Goal: Information Seeking & Learning: Learn about a topic

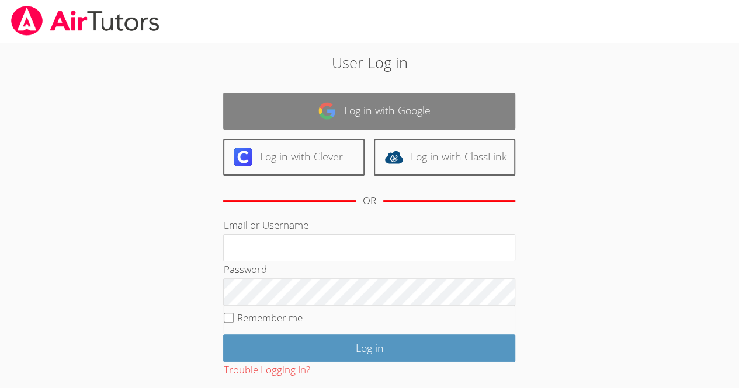
click at [433, 95] on link "Log in with Google" at bounding box center [369, 111] width 292 height 37
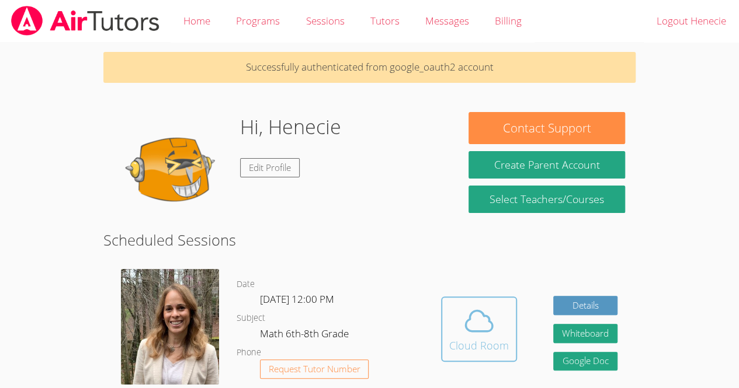
click at [461, 304] on button "Cloud Room" at bounding box center [479, 329] width 76 height 65
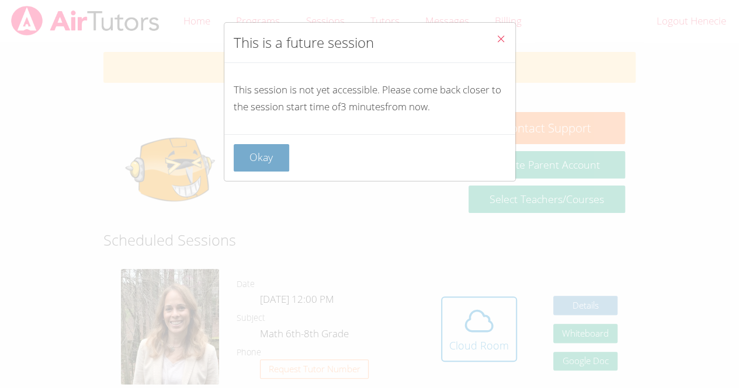
click at [260, 152] on button "Okay" at bounding box center [262, 157] width 56 height 27
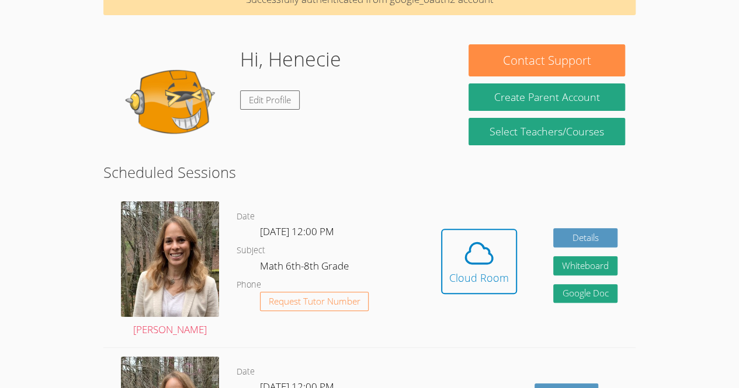
scroll to position [71, 0]
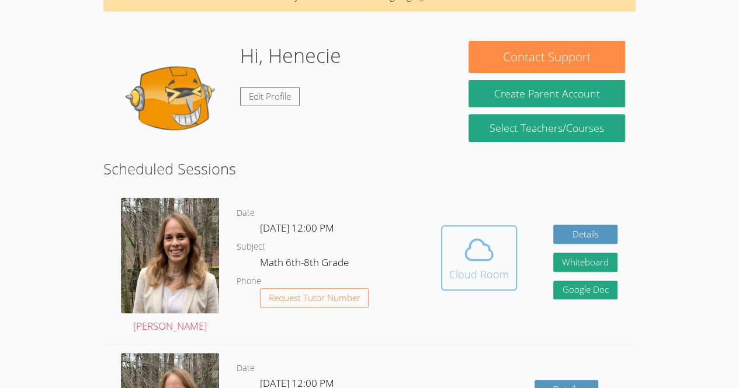
click at [497, 287] on button "Cloud Room" at bounding box center [479, 257] width 76 height 65
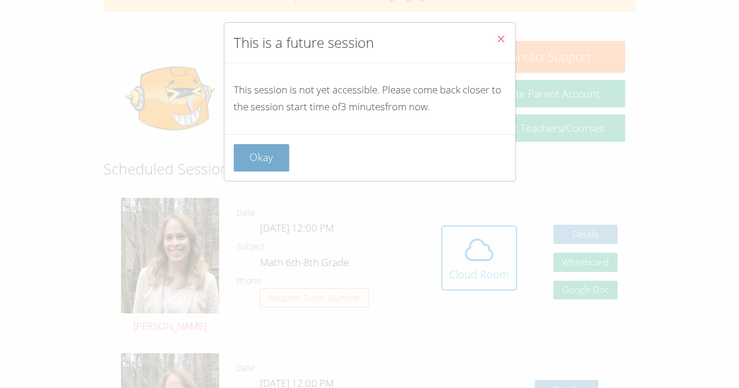
click at [283, 149] on button "Okay" at bounding box center [262, 157] width 56 height 27
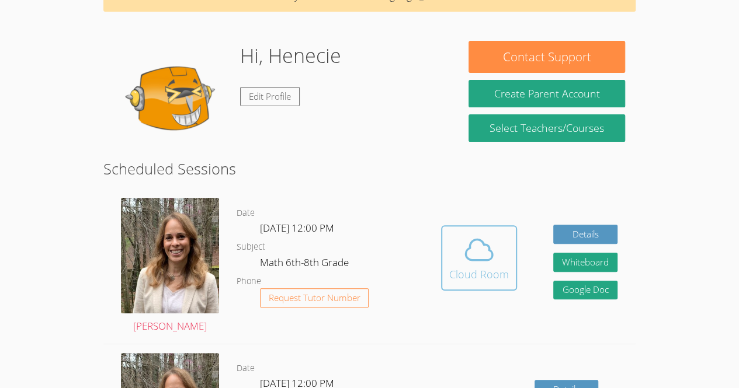
click at [474, 260] on icon at bounding box center [478, 249] width 27 height 20
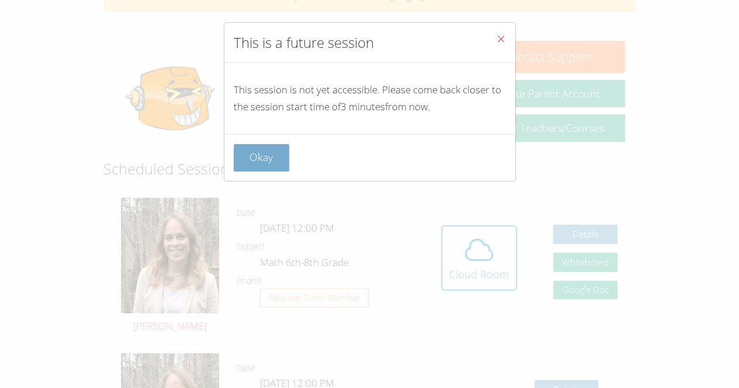
click at [277, 161] on button "Okay" at bounding box center [262, 157] width 56 height 27
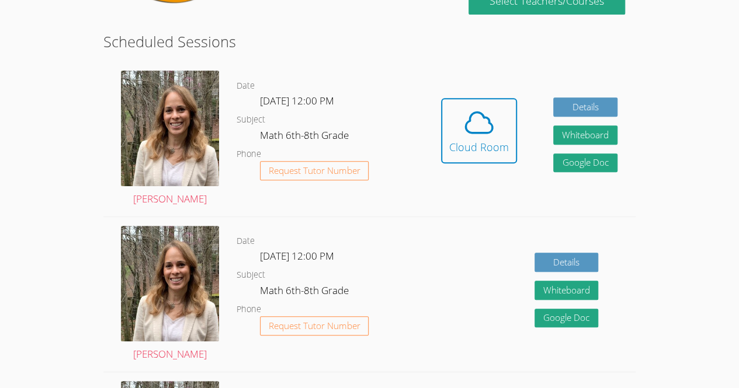
scroll to position [189, 0]
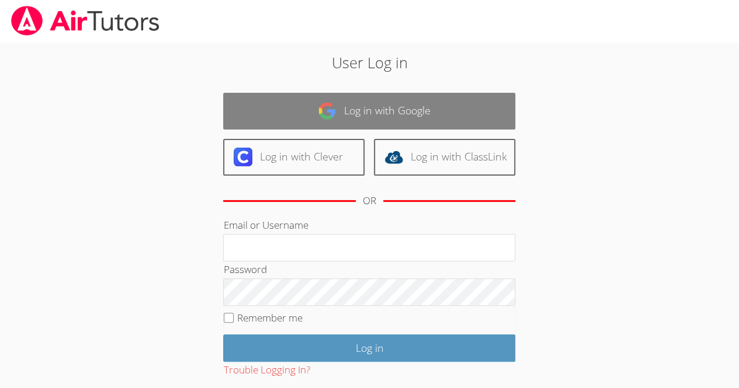
click at [343, 117] on link "Log in with Google" at bounding box center [369, 111] width 292 height 37
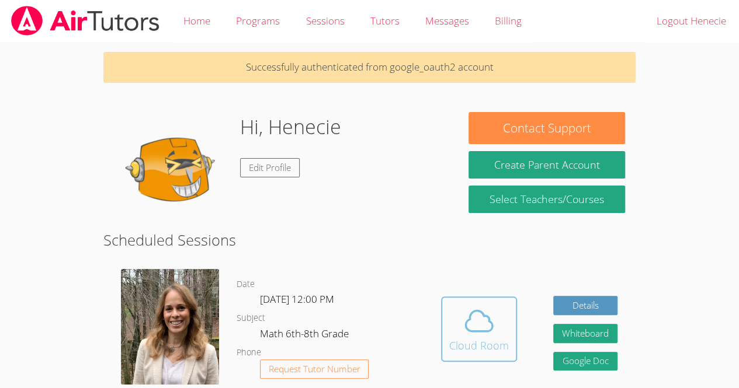
click at [482, 323] on icon at bounding box center [478, 321] width 33 height 33
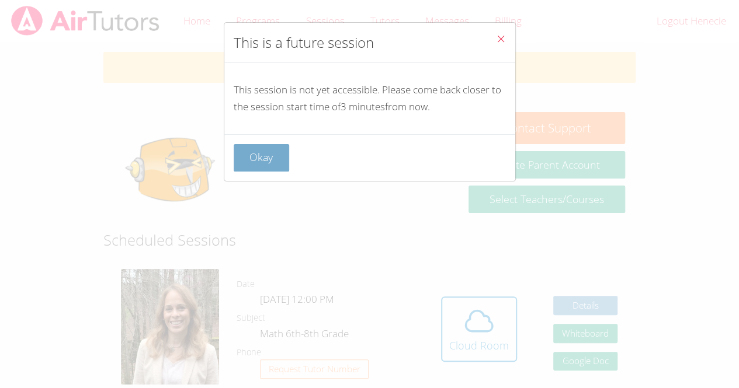
click at [264, 163] on button "Okay" at bounding box center [262, 157] width 56 height 27
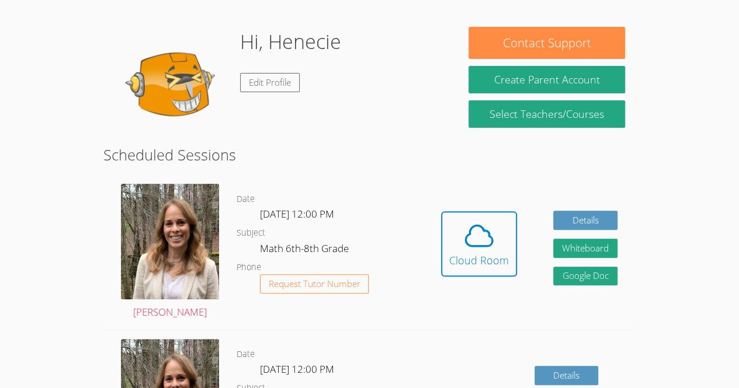
scroll to position [84, 0]
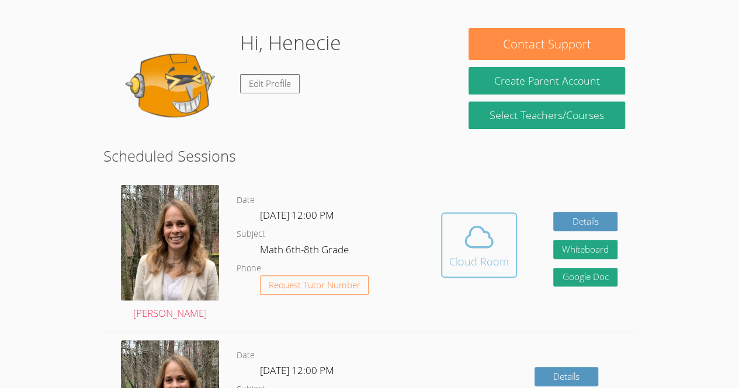
click at [496, 276] on button "Cloud Room" at bounding box center [479, 245] width 76 height 65
click at [480, 263] on div "Cloud Room" at bounding box center [479, 261] width 60 height 16
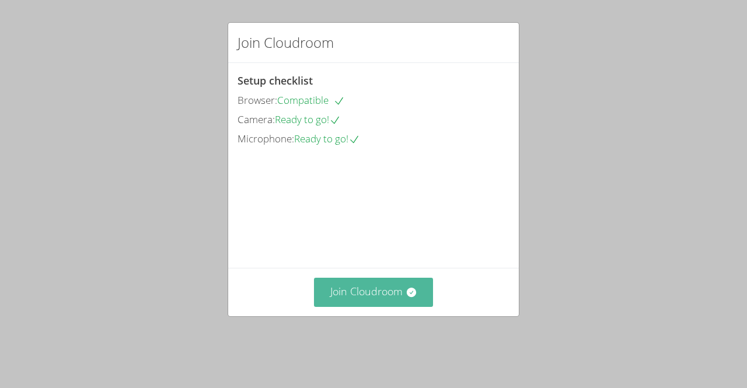
click at [391, 304] on button "Join Cloudroom" at bounding box center [374, 292] width 120 height 29
click at [384, 302] on button "Join Cloudroom" at bounding box center [374, 292] width 120 height 29
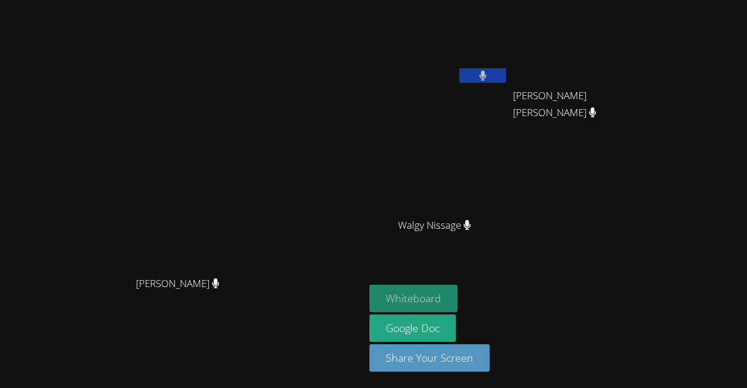
click at [458, 302] on button "Whiteboard" at bounding box center [414, 298] width 88 height 27
click at [458, 297] on button "Whiteboard" at bounding box center [414, 298] width 88 height 27
click at [652, 40] on video at bounding box center [582, 44] width 139 height 78
click at [636, 123] on div "[PERSON_NAME] [PERSON_NAME]" at bounding box center [582, 106] width 139 height 47
click at [640, 113] on span "[PERSON_NAME] [PERSON_NAME]" at bounding box center [578, 105] width 130 height 34
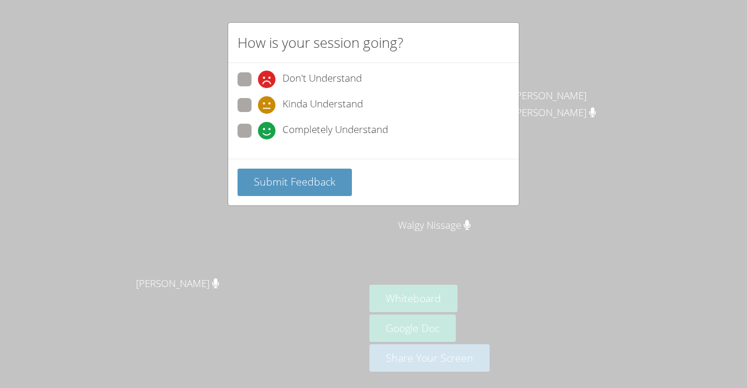
click at [258, 140] on span at bounding box center [258, 140] width 0 height 0
click at [258, 128] on input "Completely Understand" at bounding box center [263, 129] width 10 height 10
radio input "true"
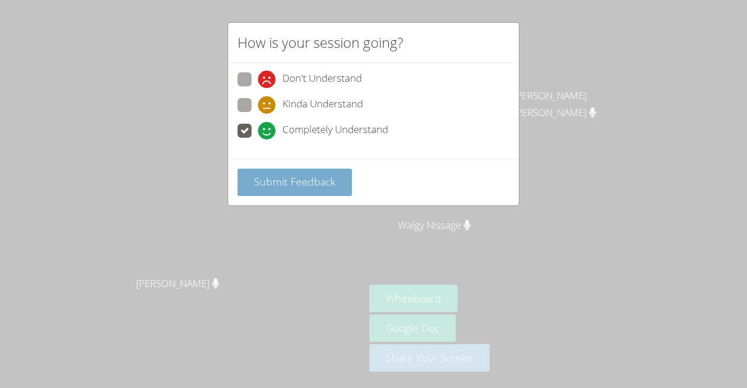
click at [283, 184] on span "Submit Feedback" at bounding box center [295, 182] width 82 height 14
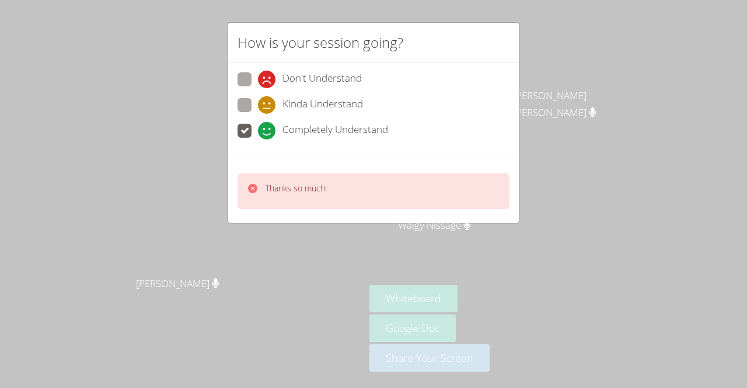
click at [258, 140] on span at bounding box center [258, 140] width 0 height 0
click at [258, 126] on input "Completely Understand" at bounding box center [263, 129] width 10 height 10
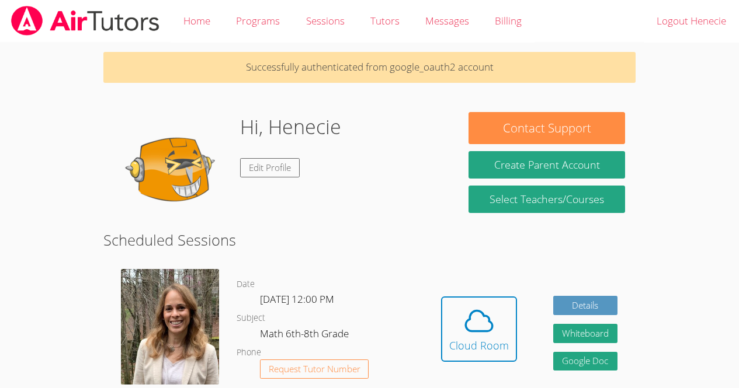
scroll to position [84, 0]
